Goal: Information Seeking & Learning: Learn about a topic

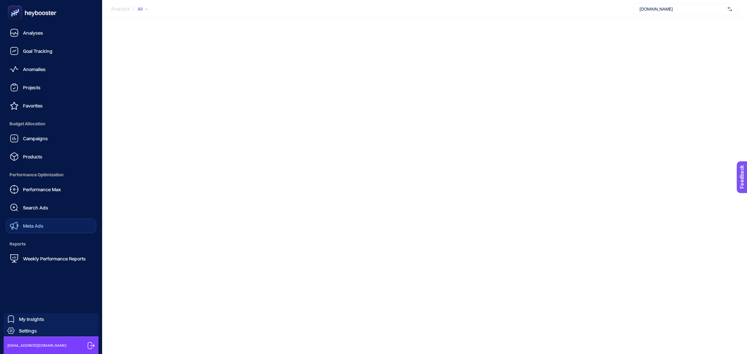
click at [38, 229] on div "Meta Ads" at bounding box center [27, 226] width 34 height 9
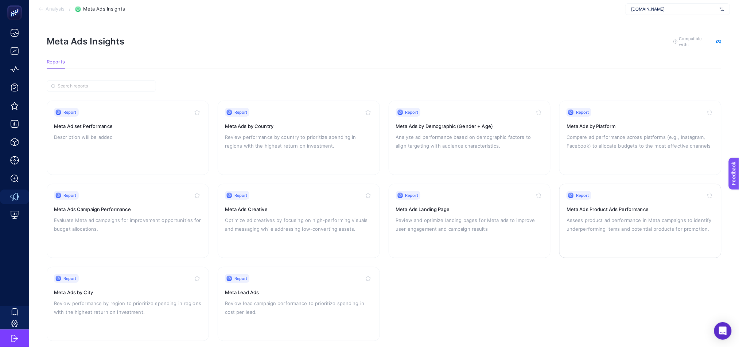
click at [593, 227] on p "Assess product ad performance in Meta campaigns to identify underperforming ite…" at bounding box center [641, 225] width 148 height 18
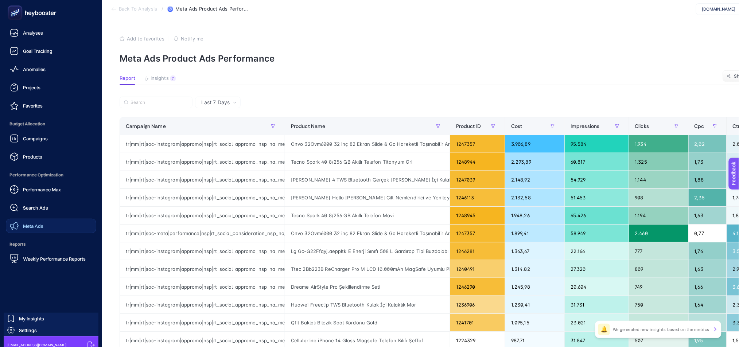
click at [34, 229] on div "Meta Ads" at bounding box center [27, 226] width 34 height 9
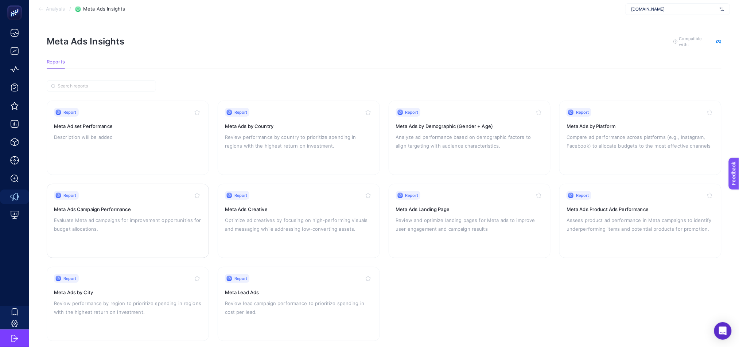
click at [156, 210] on h3 "Meta Ads Campaign Performance" at bounding box center [128, 209] width 148 height 7
click at [598, 209] on h3 "Meta Ads Product Ads Performance" at bounding box center [641, 209] width 148 height 7
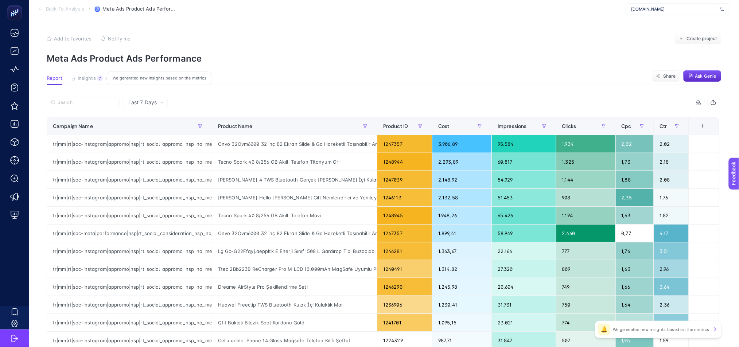
click at [92, 77] on span "Insights" at bounding box center [87, 78] width 18 height 6
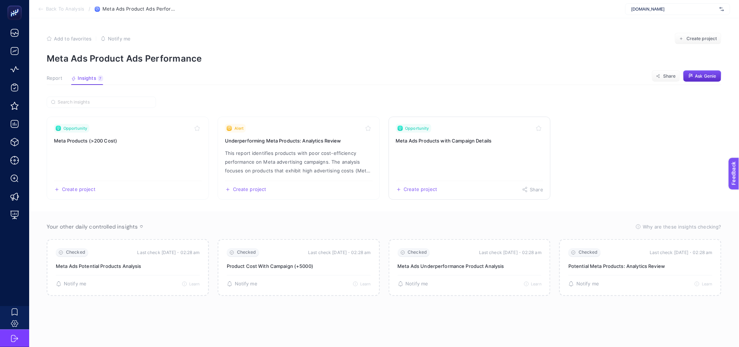
click at [424, 158] on link "Opportunity Meta Ads Products with Campaign Details Create project Share" at bounding box center [470, 158] width 162 height 83
